Goal: Find specific page/section: Find specific page/section

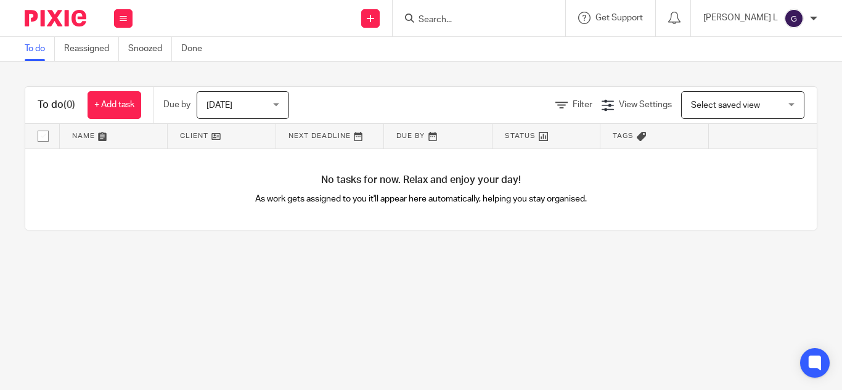
click at [480, 21] on input "Search" at bounding box center [473, 20] width 111 height 11
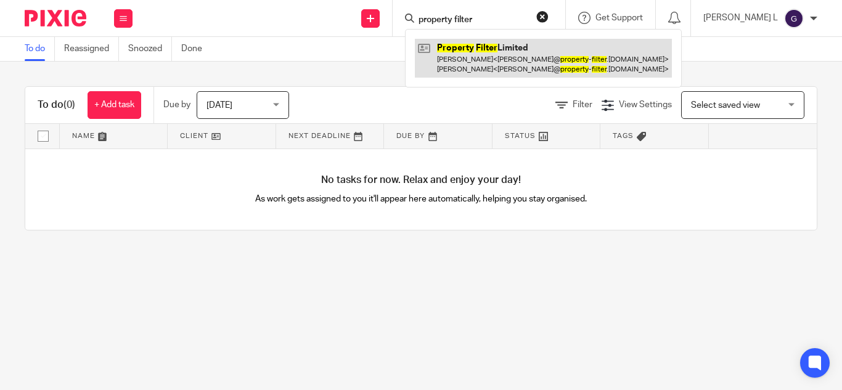
type input "property filter"
click at [525, 52] on link at bounding box center [543, 58] width 257 height 38
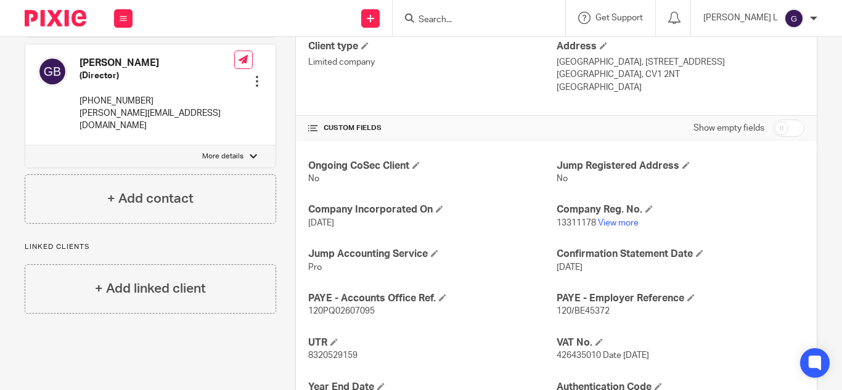
scroll to position [493, 0]
